Goal: Navigation & Orientation: Find specific page/section

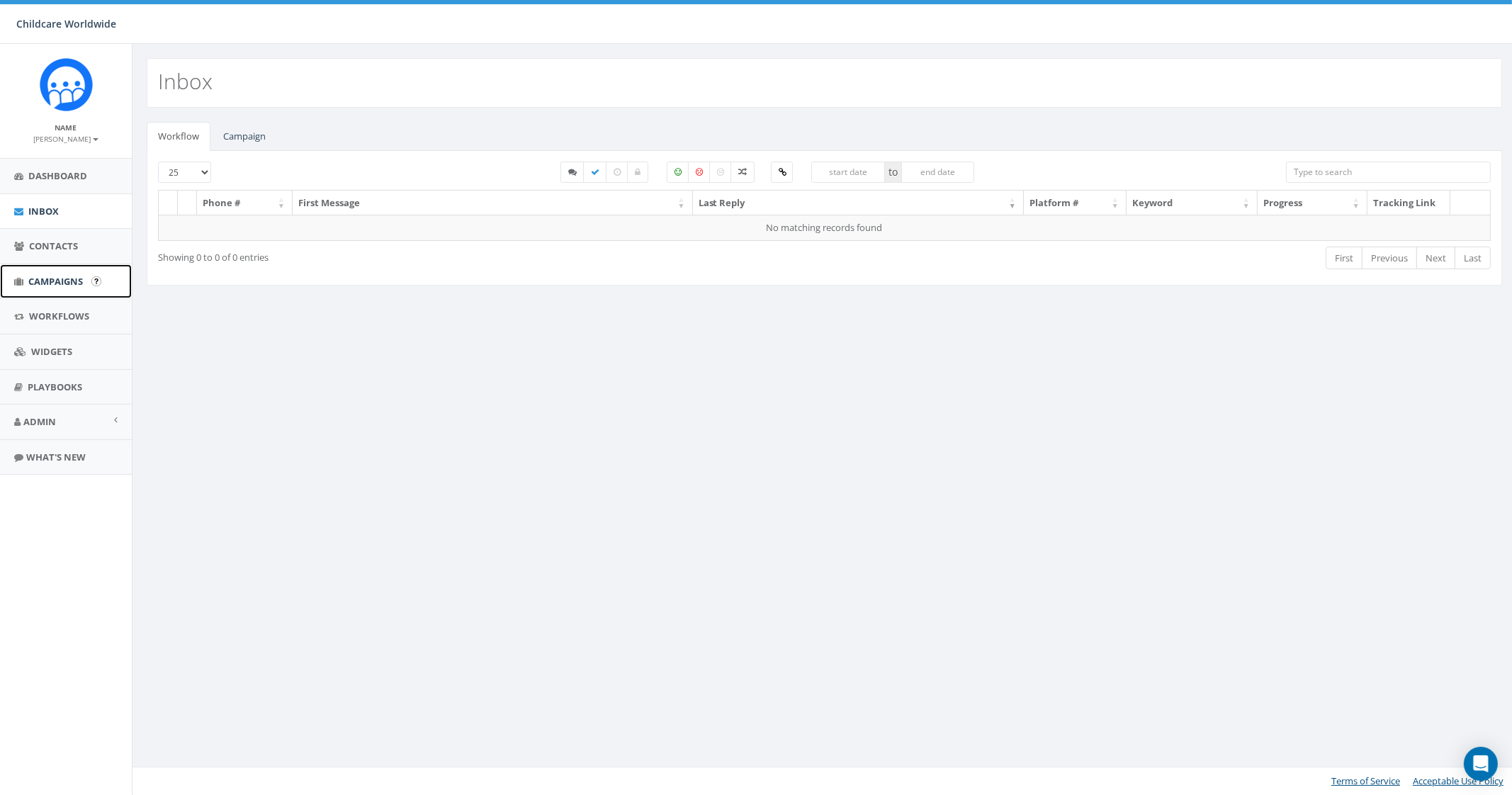
click at [53, 271] on link "Campaigns" at bounding box center [66, 282] width 132 height 35
